Goal: Check status: Check status

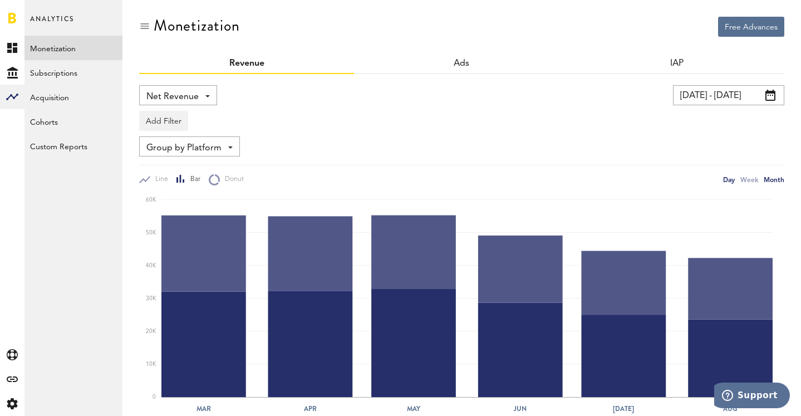
click at [728, 178] on div "Day" at bounding box center [729, 180] width 12 height 12
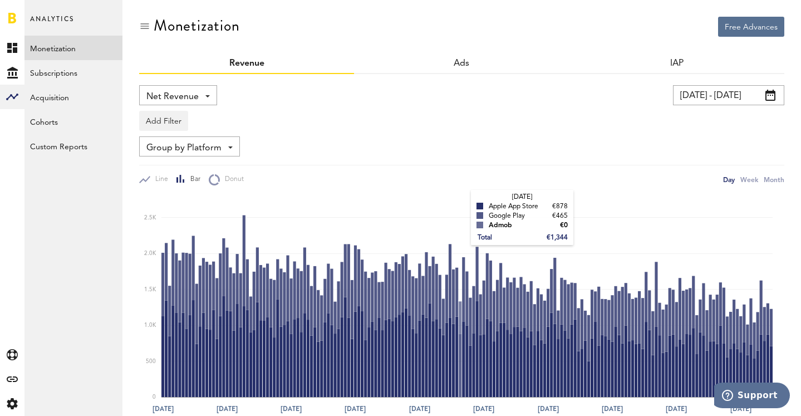
scroll to position [11, 0]
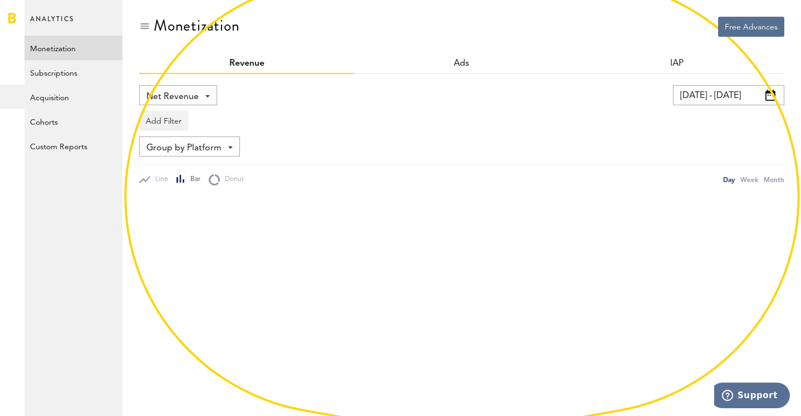
click at [731, 97] on input "[DATE] - [DATE]" at bounding box center [728, 95] width 111 height 20
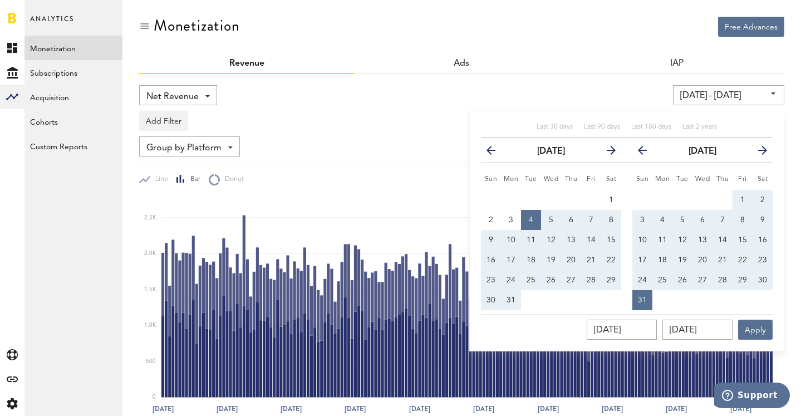
click at [699, 121] on div "Last 30 days Last 90 days Last 180 days Last 2 years previous [DATE] next Sun M…" at bounding box center [626, 231] width 315 height 240
click at [698, 129] on span "Last 2 years" at bounding box center [699, 127] width 35 height 7
type input "[DATE] - [DATE]"
type input "[DATE]"
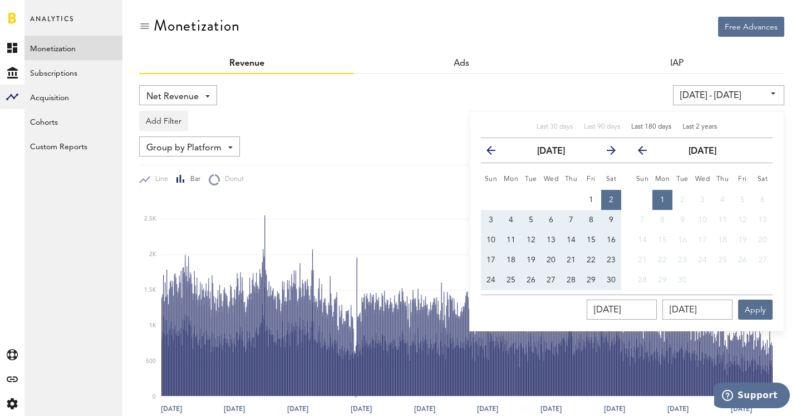
click at [651, 128] on span "Last 180 days" at bounding box center [651, 127] width 40 height 7
type input "[DATE] - [DATE]"
type input "[DATE]"
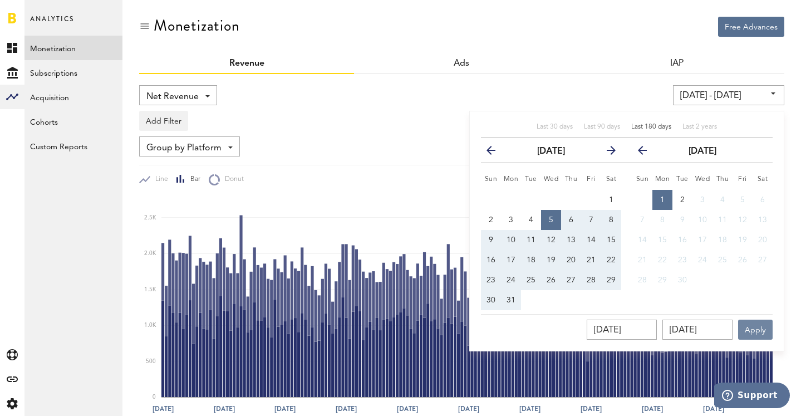
click at [757, 323] on button "Apply" at bounding box center [755, 329] width 35 height 20
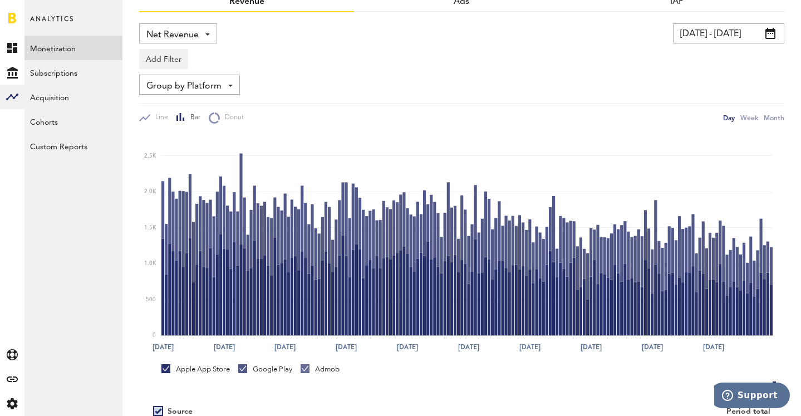
scroll to position [64, 0]
